Goal: Find specific page/section: Find specific page/section

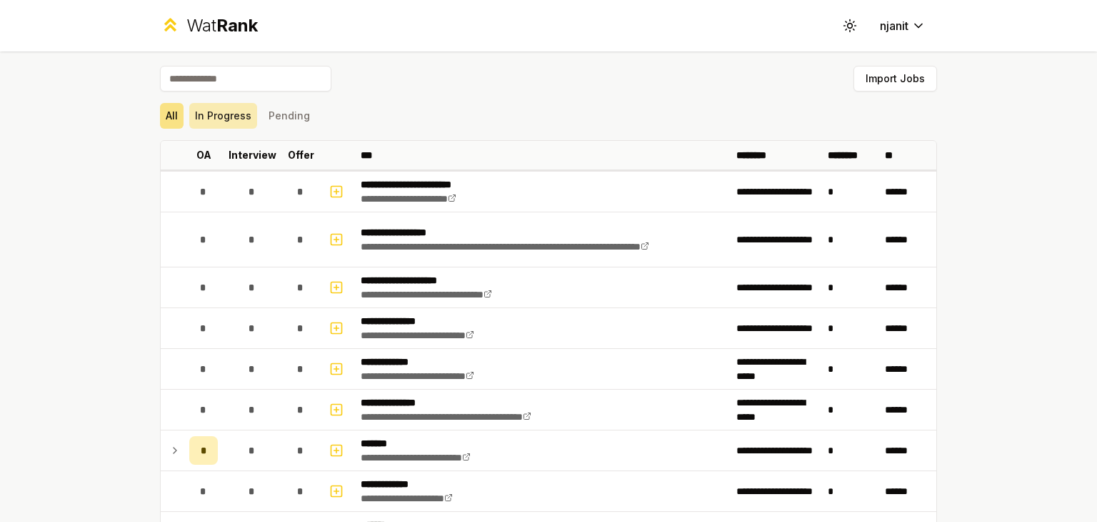
click at [217, 111] on button "In Progress" at bounding box center [223, 116] width 68 height 26
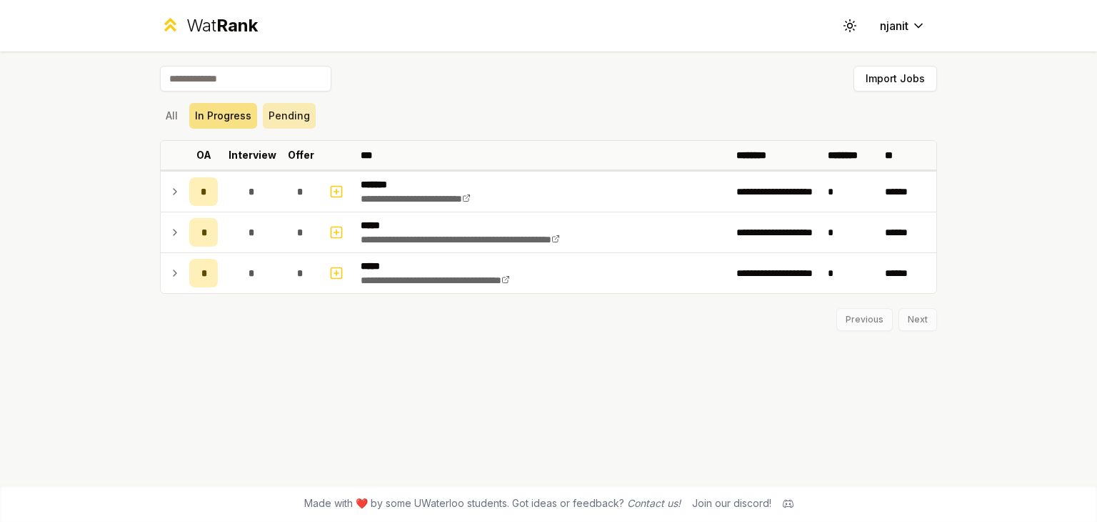
click at [294, 116] on button "Pending" at bounding box center [289, 116] width 53 height 26
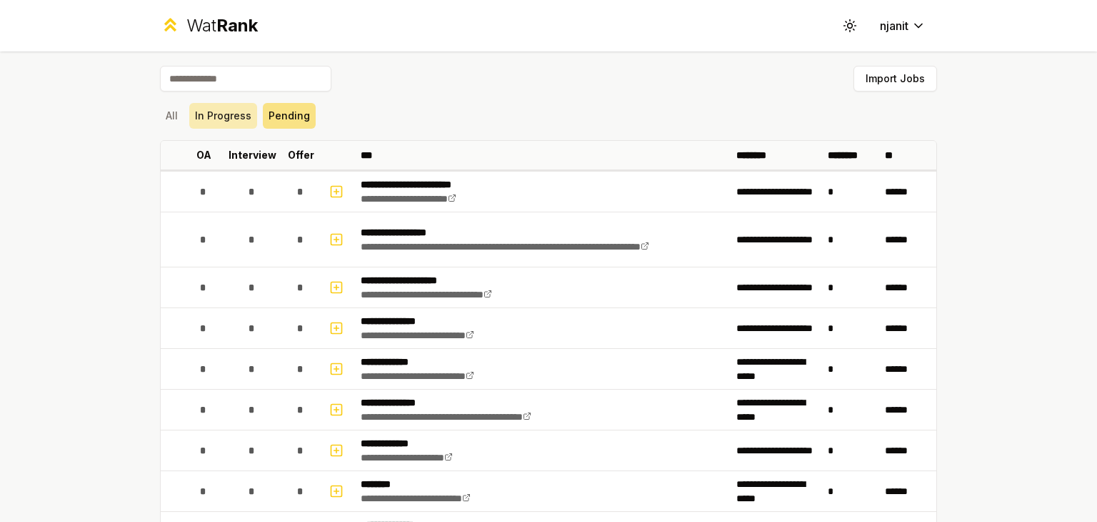
click at [232, 116] on button "In Progress" at bounding box center [223, 116] width 68 height 26
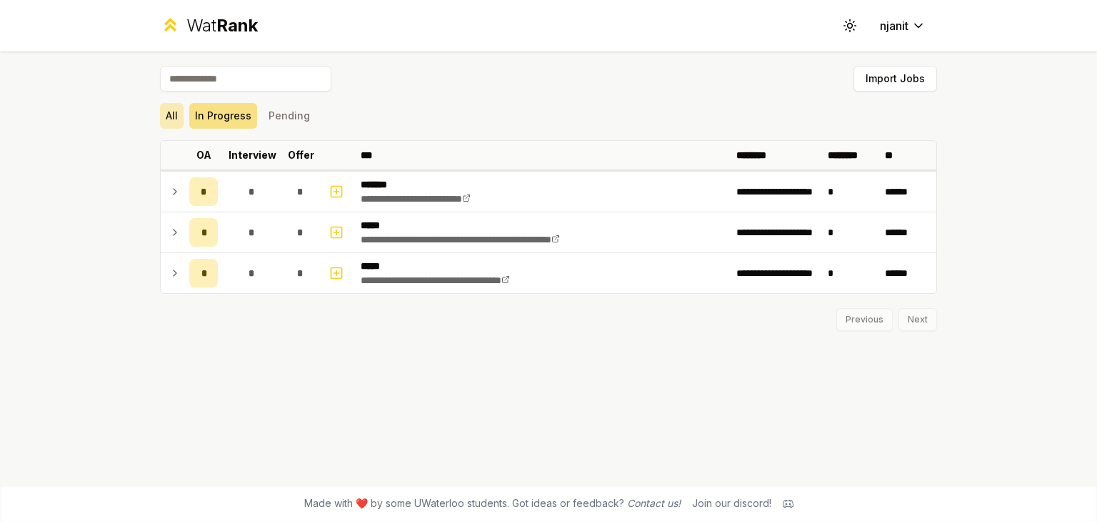
click at [174, 115] on button "All" at bounding box center [172, 116] width 24 height 26
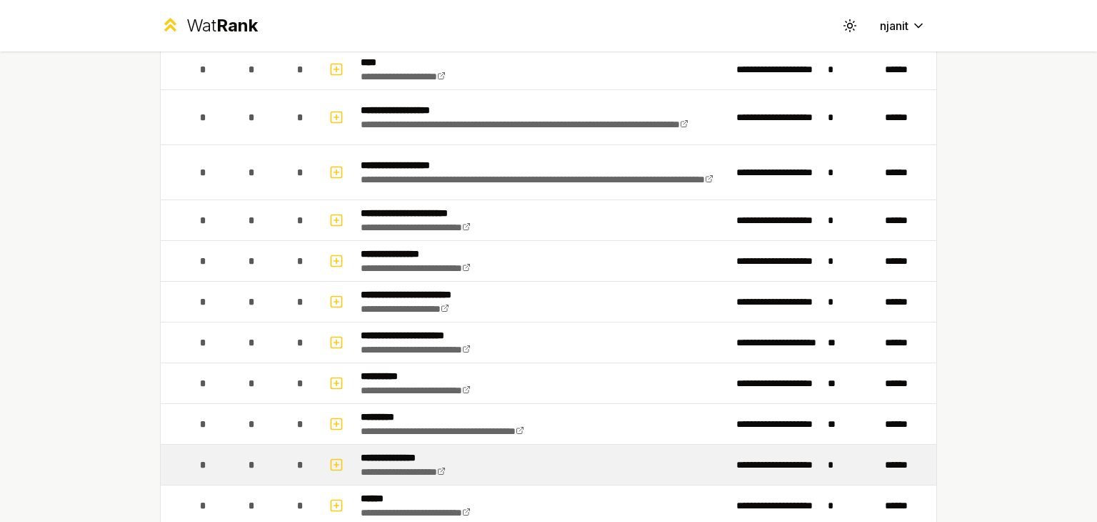
scroll to position [1788, 0]
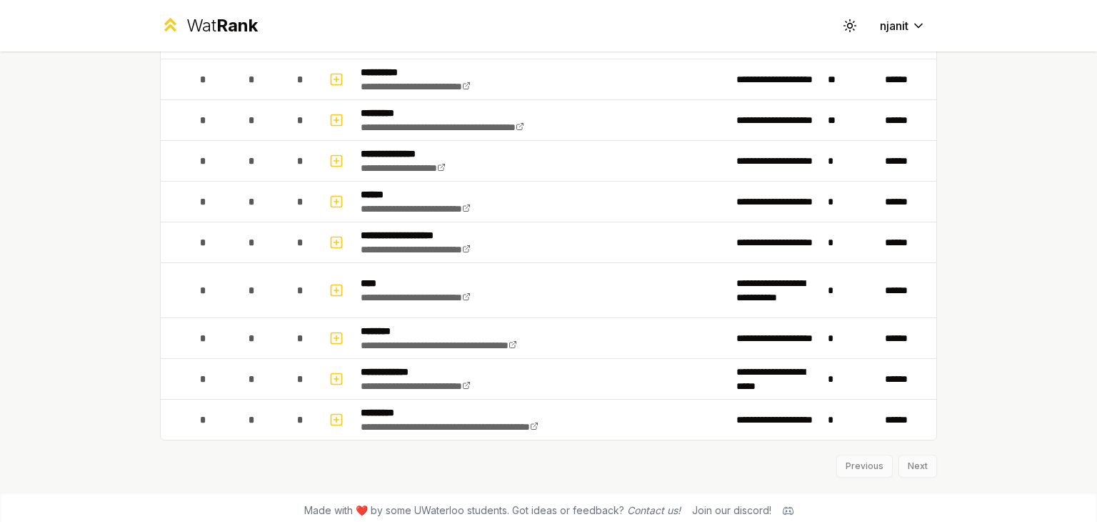
click at [906, 458] on div "Previous Next" at bounding box center [548, 458] width 777 height 37
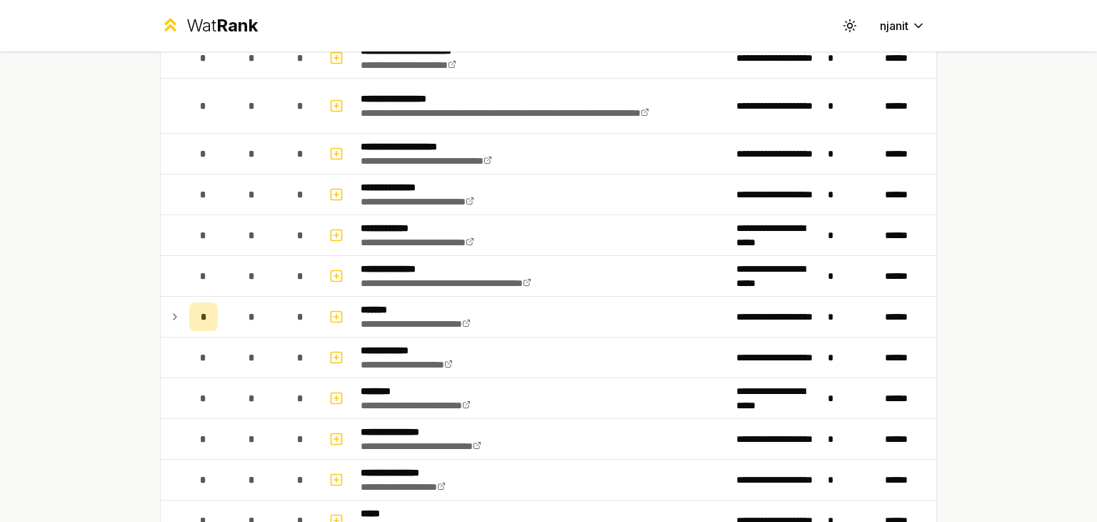
scroll to position [0, 0]
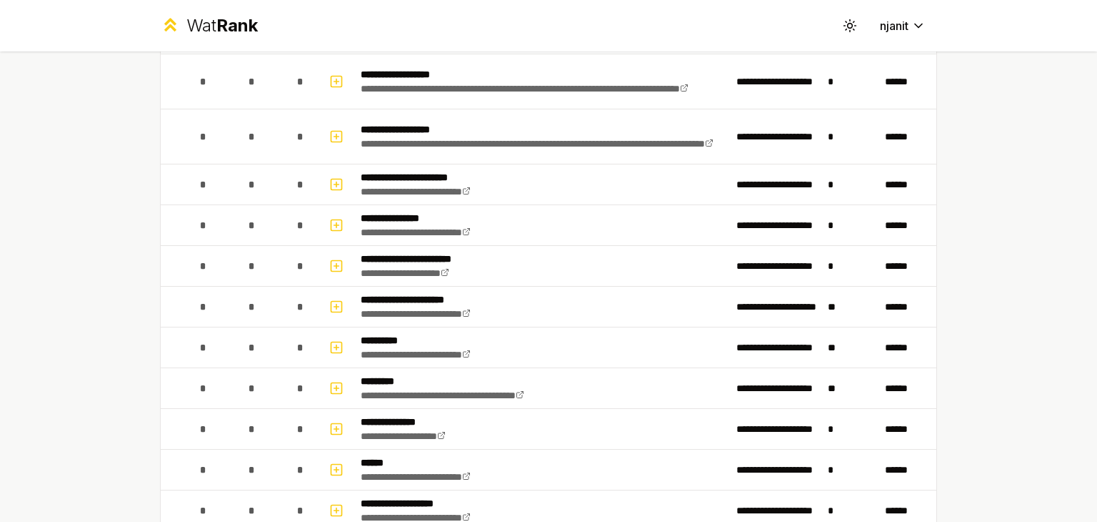
scroll to position [1788, 0]
